Goal: Task Accomplishment & Management: Manage account settings

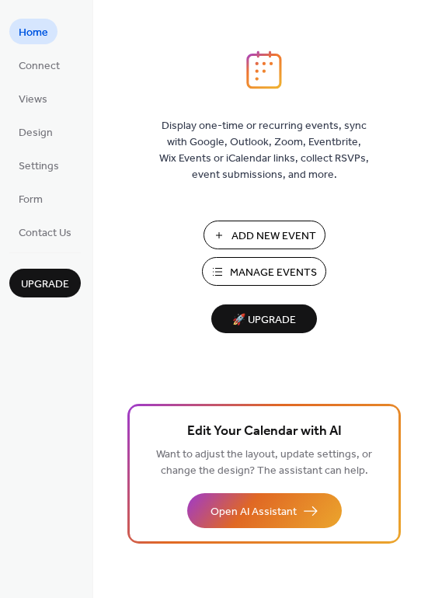
click at [252, 269] on span "Manage Events" at bounding box center [273, 273] width 87 height 16
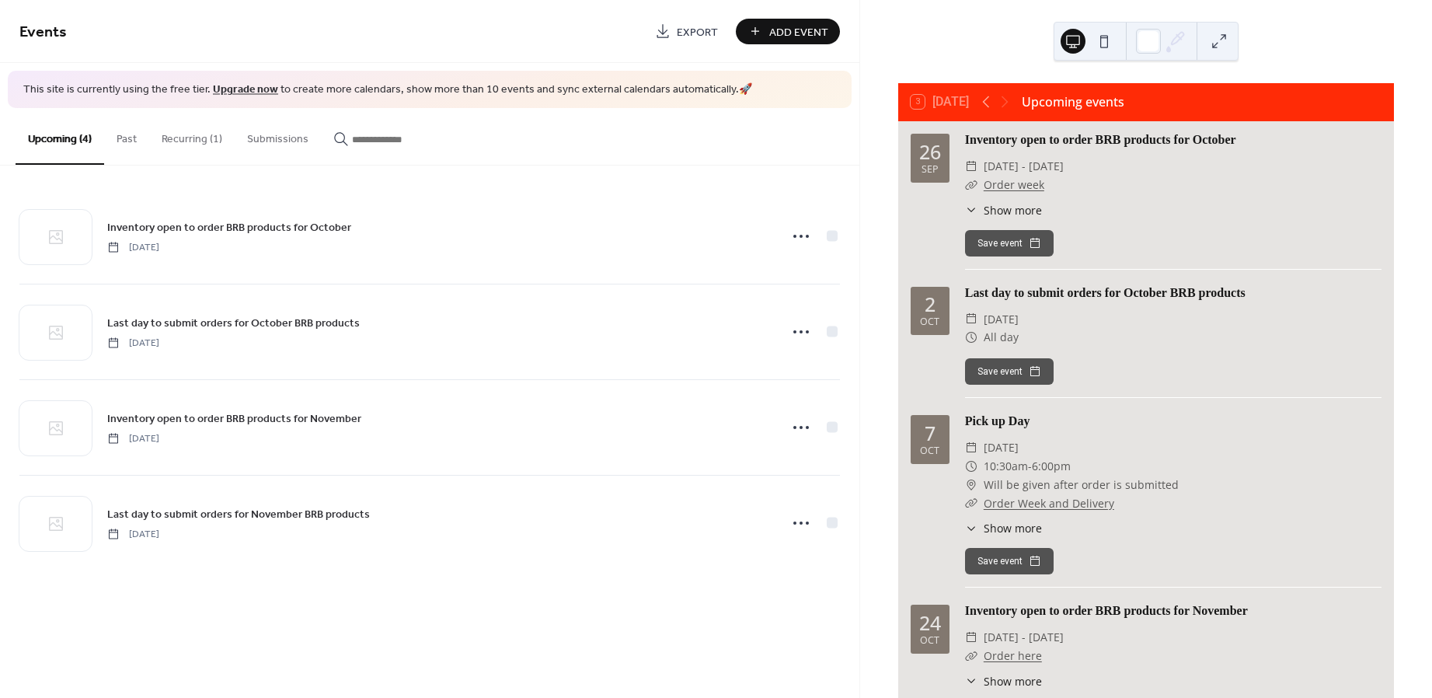
click at [179, 133] on button "Recurring (1)" at bounding box center [191, 135] width 85 height 55
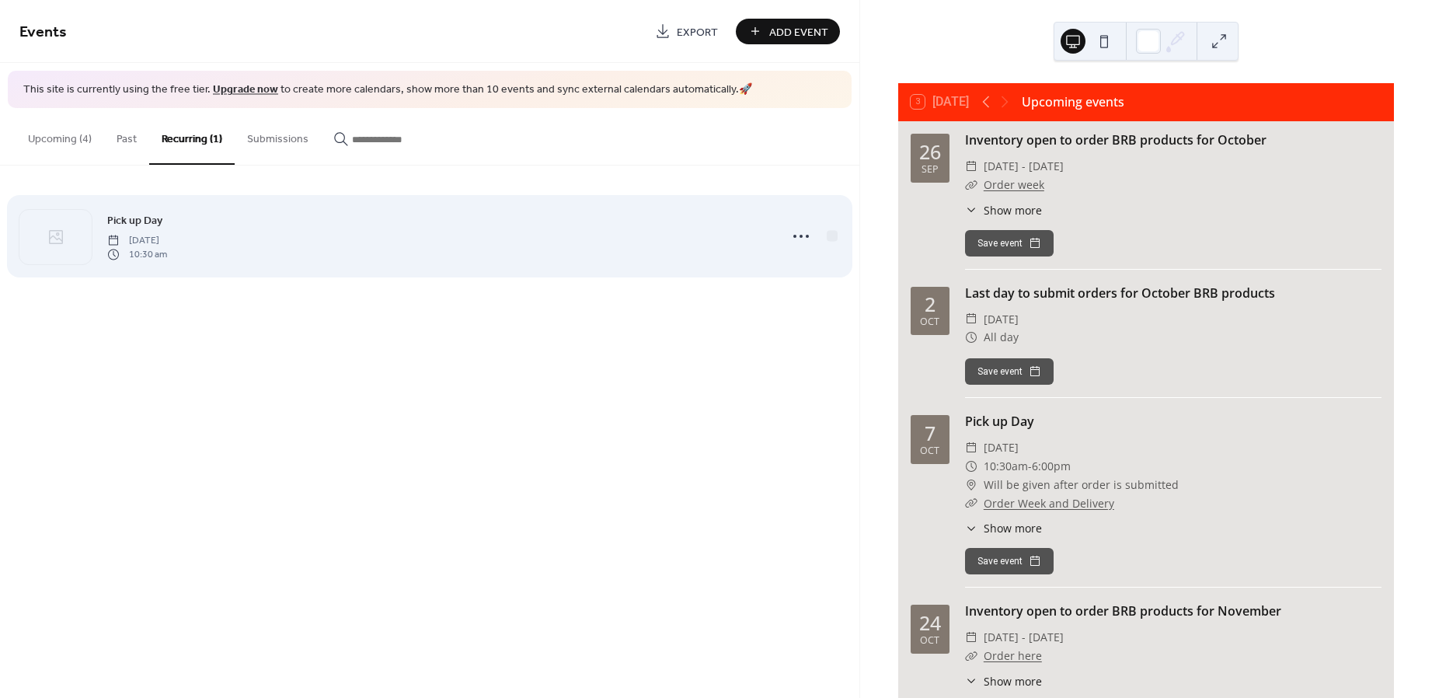
click at [167, 252] on span "10:30 am" at bounding box center [137, 255] width 60 height 14
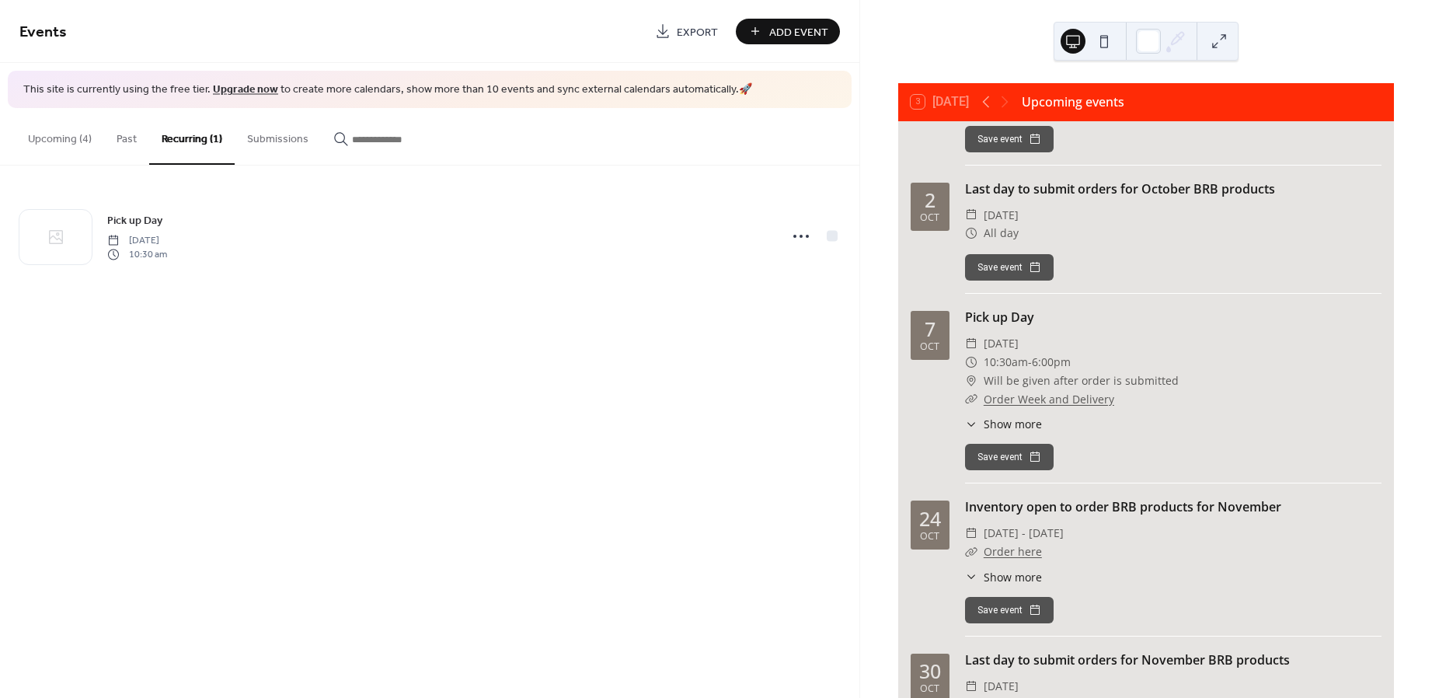
scroll to position [103, 0]
click at [1011, 401] on link "Order Week and Delivery" at bounding box center [1048, 399] width 131 height 15
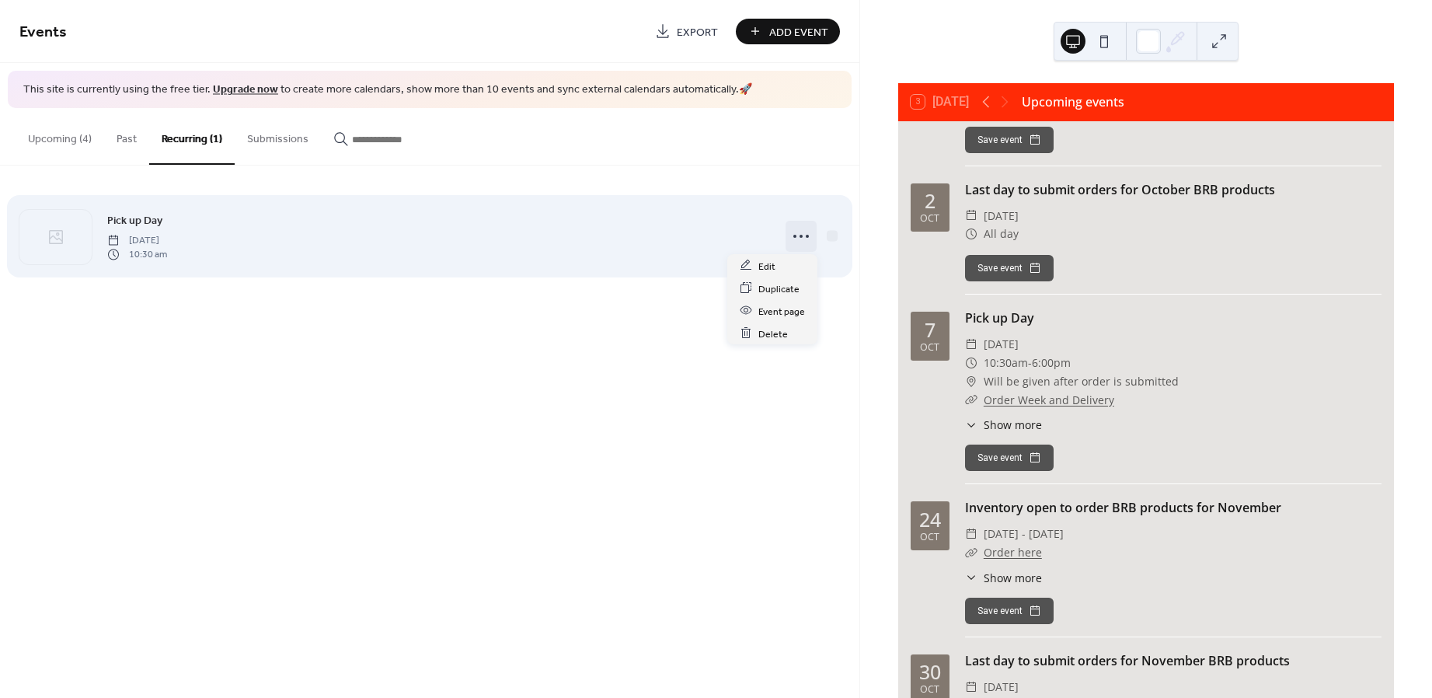
click at [795, 236] on circle at bounding box center [794, 236] width 3 height 3
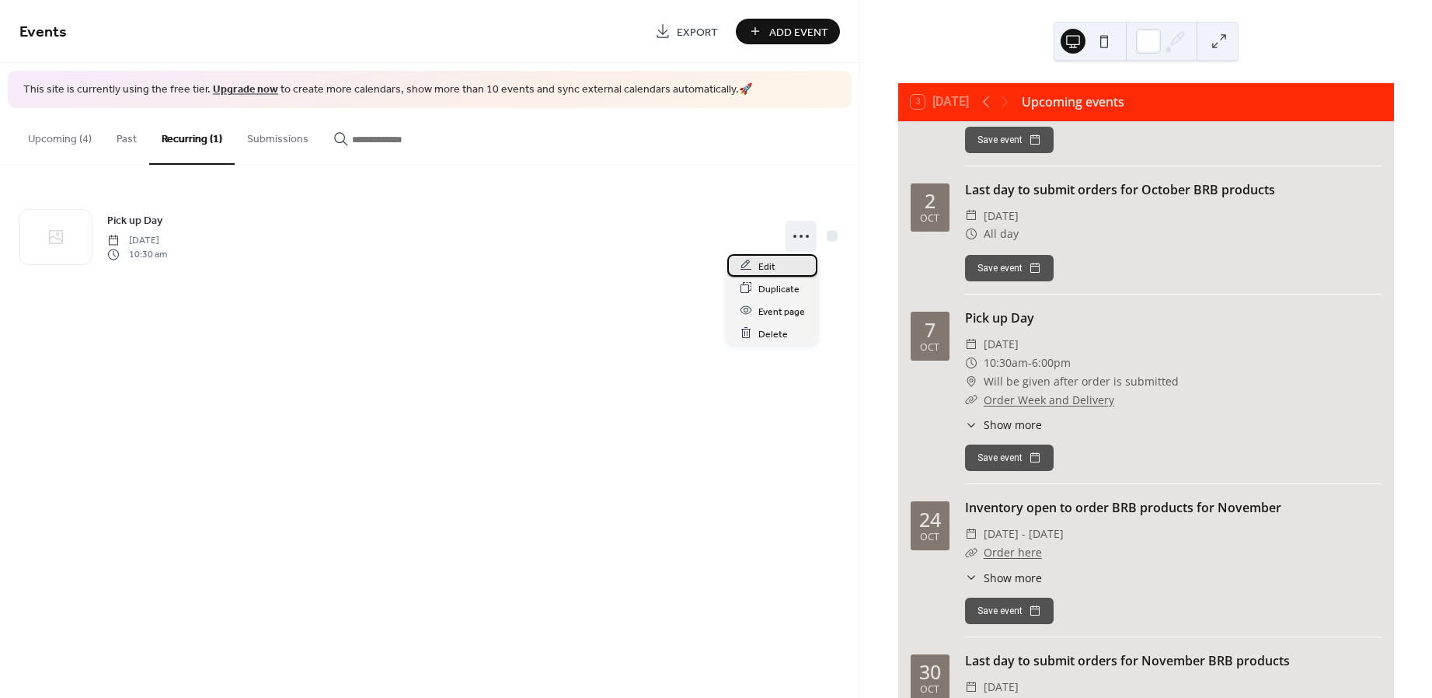
click at [787, 266] on div "Edit" at bounding box center [772, 265] width 90 height 23
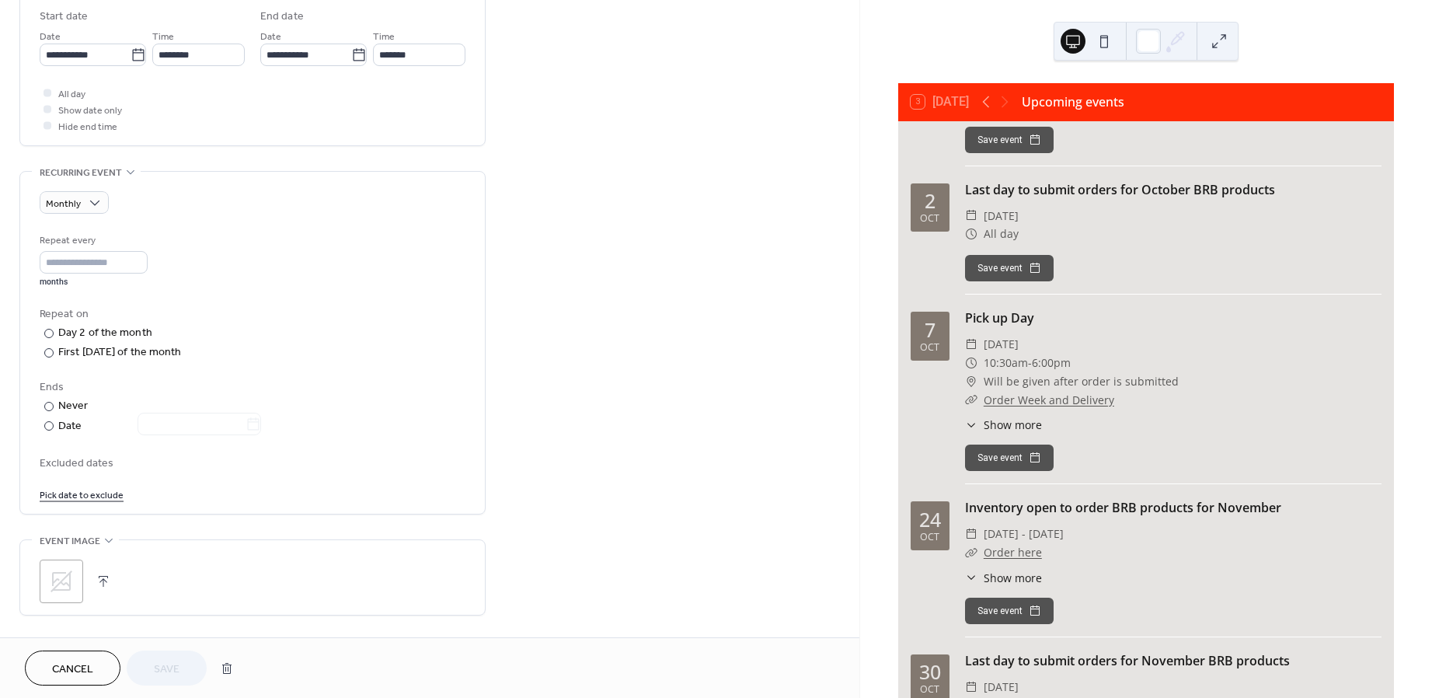
scroll to position [687, 0]
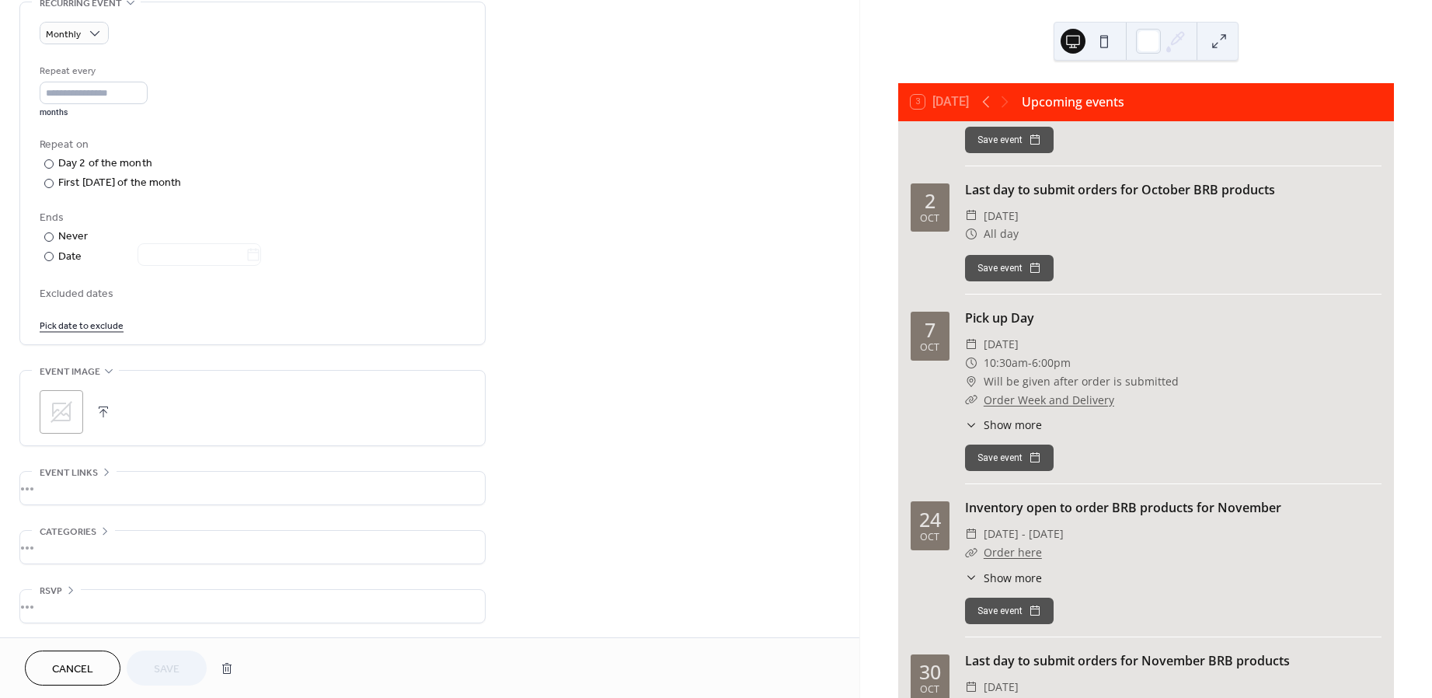
click at [91, 475] on div "•••" at bounding box center [252, 488] width 465 height 33
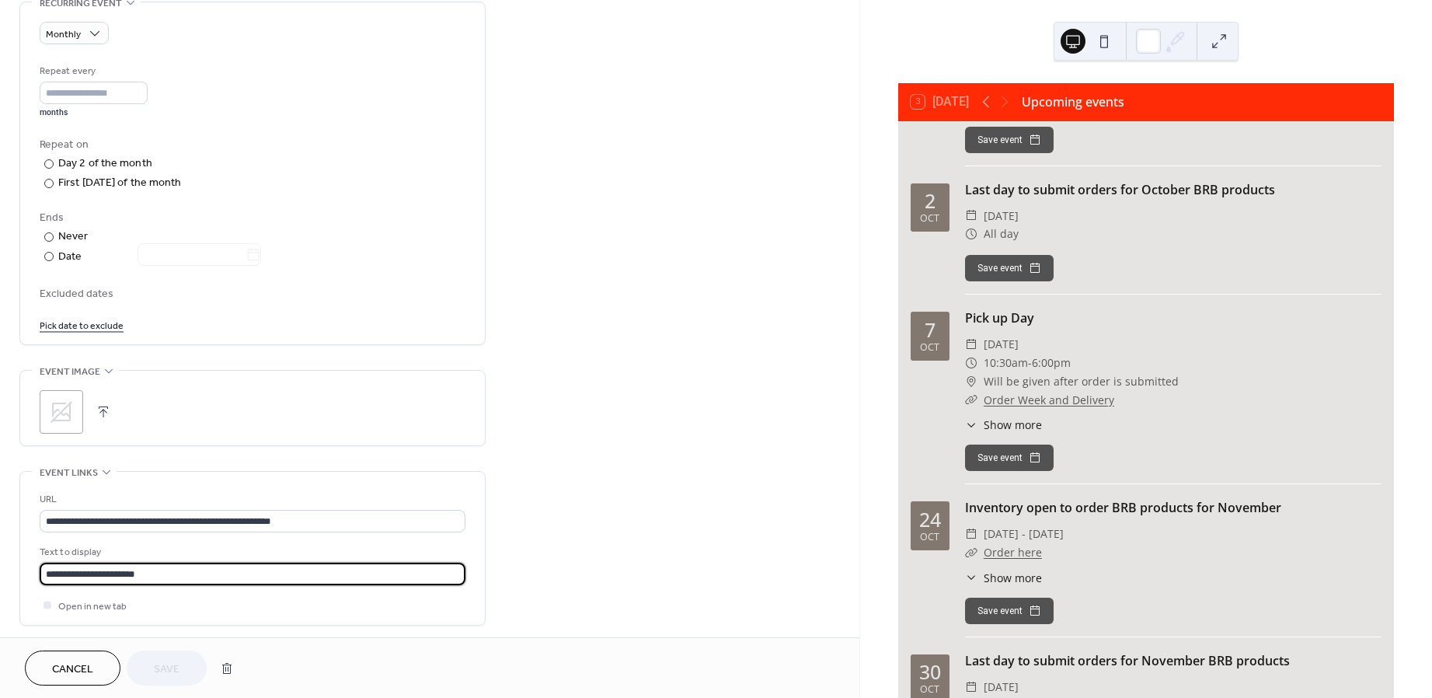
drag, startPoint x: 113, startPoint y: 573, endPoint x: 166, endPoint y: 573, distance: 52.8
click at [166, 573] on input "**********" at bounding box center [253, 573] width 426 height 23
type input "**********"
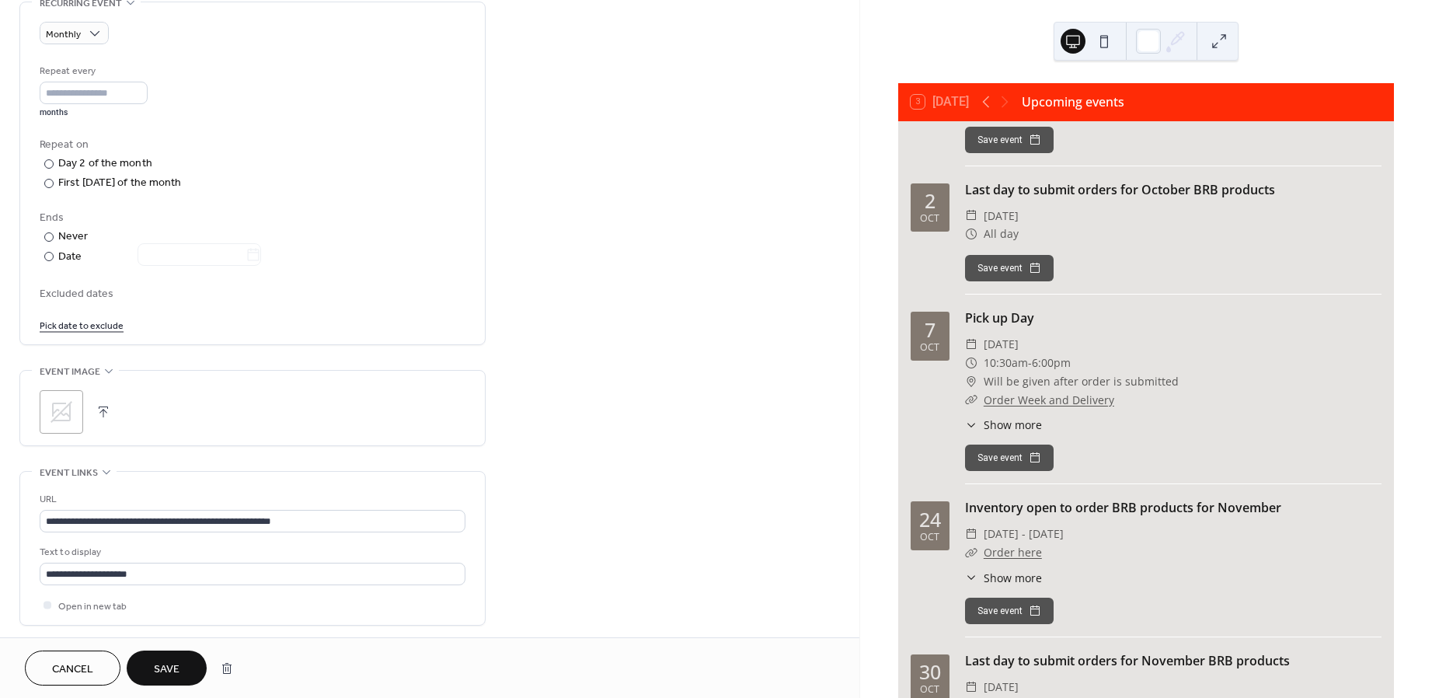
click at [165, 664] on span "Save" at bounding box center [167, 669] width 26 height 16
